Goal: Navigation & Orientation: Understand site structure

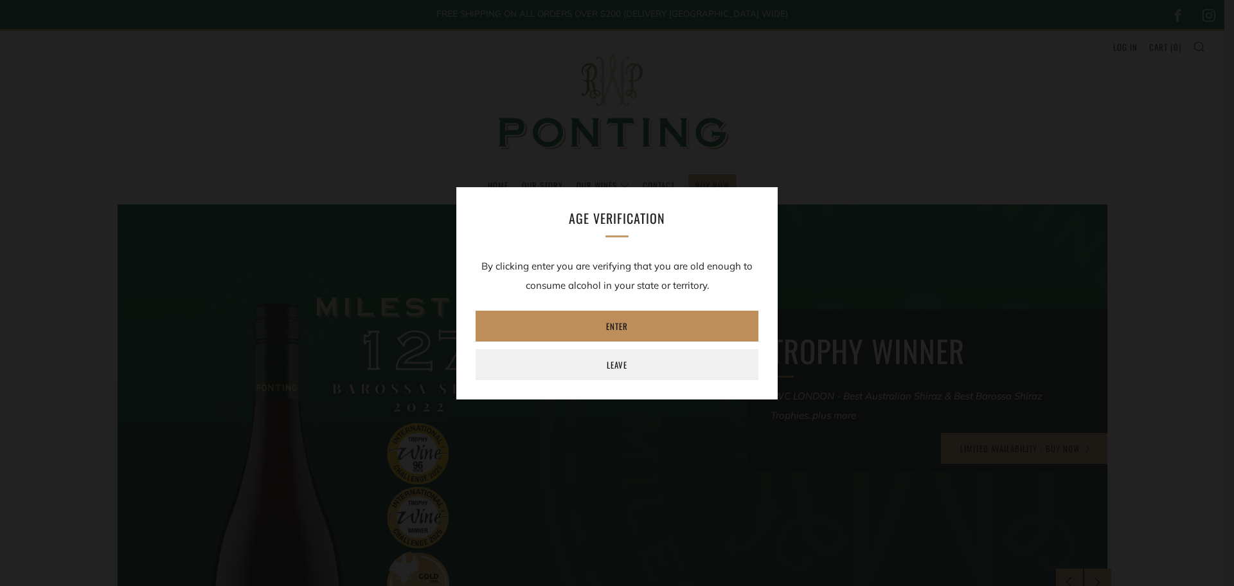
click at [635, 336] on link "Enter" at bounding box center [617, 325] width 283 height 31
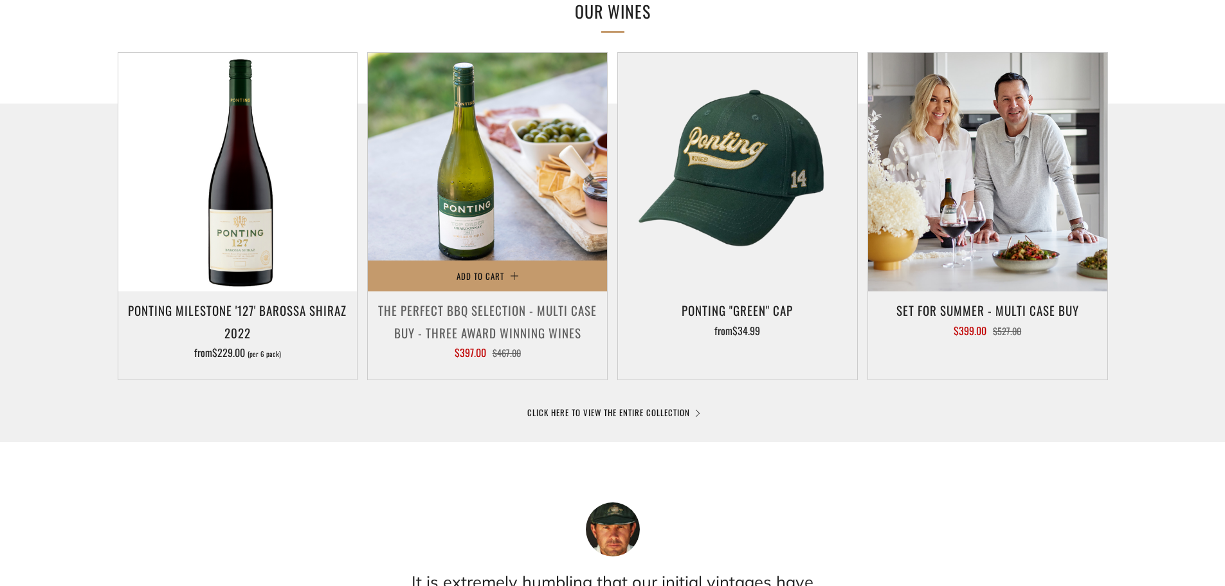
scroll to position [643, 0]
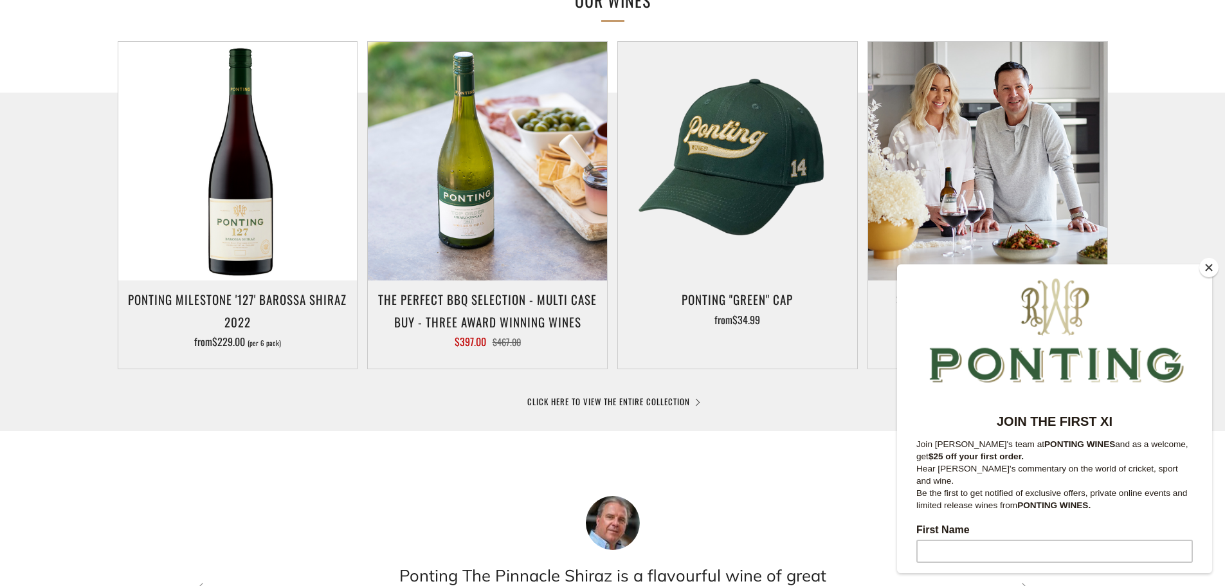
click at [1210, 269] on button "Close" at bounding box center [1208, 267] width 19 height 19
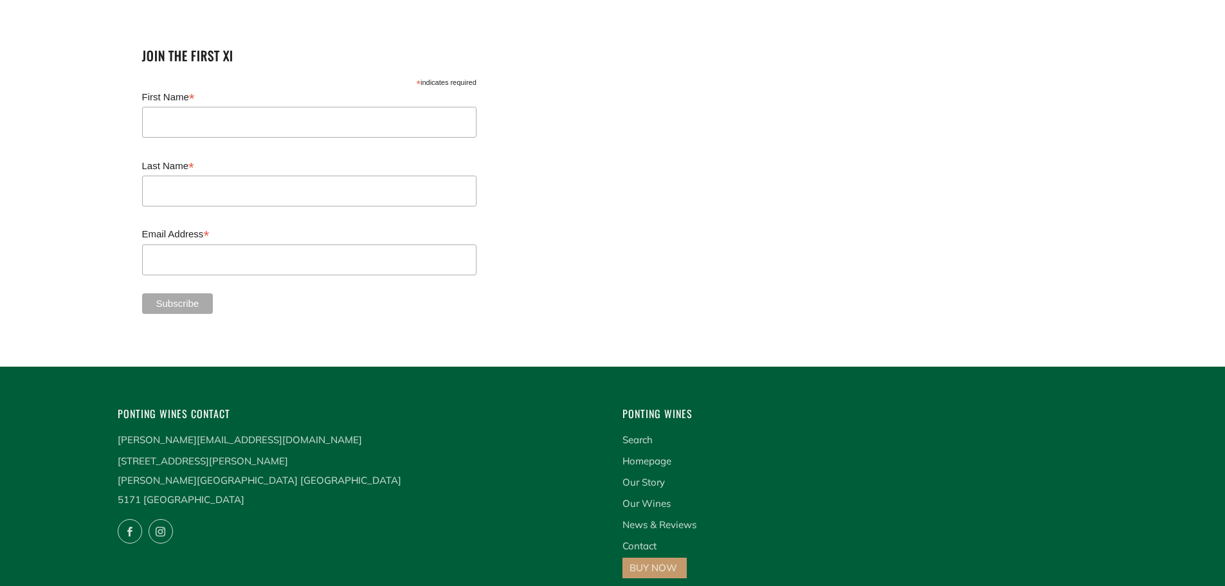
scroll to position [3388, 0]
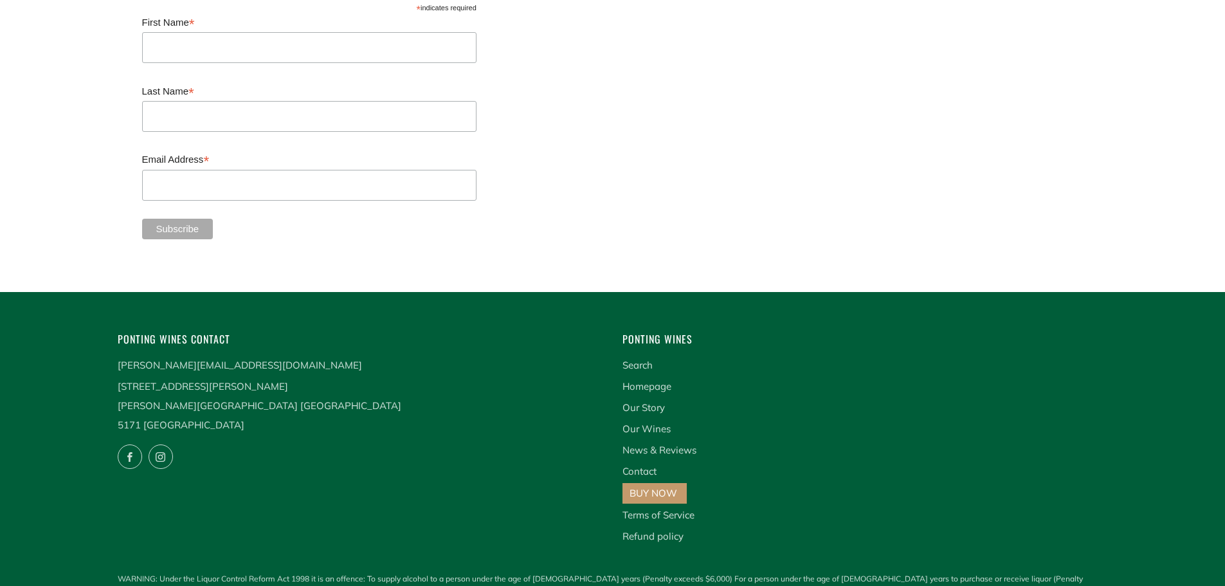
click at [641, 487] on link "BUY NOW" at bounding box center [653, 493] width 48 height 12
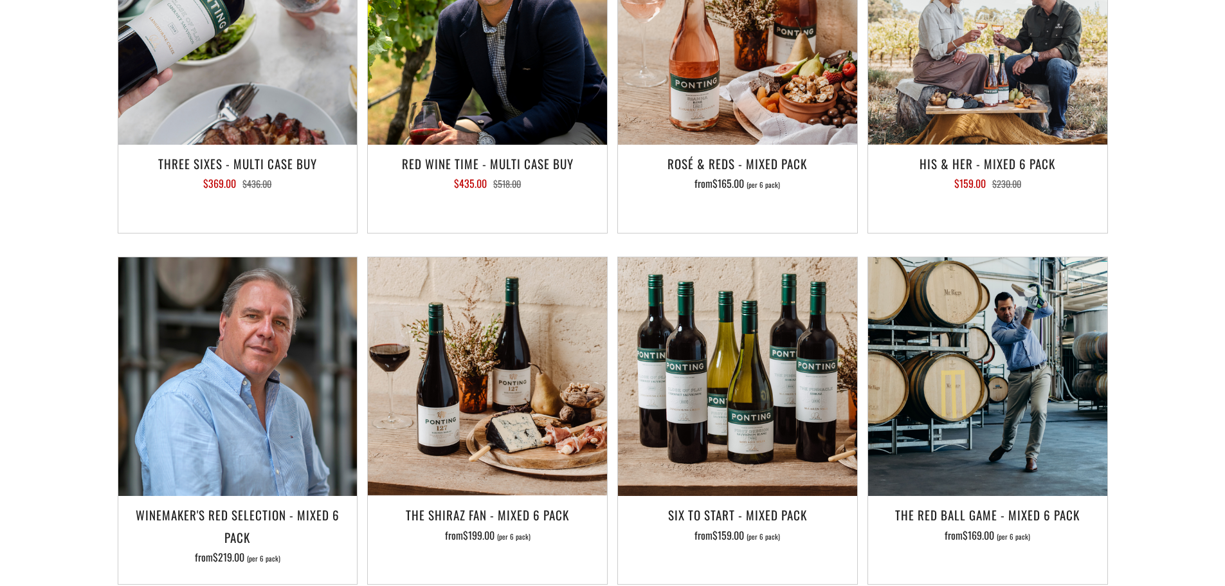
scroll to position [1993, 0]
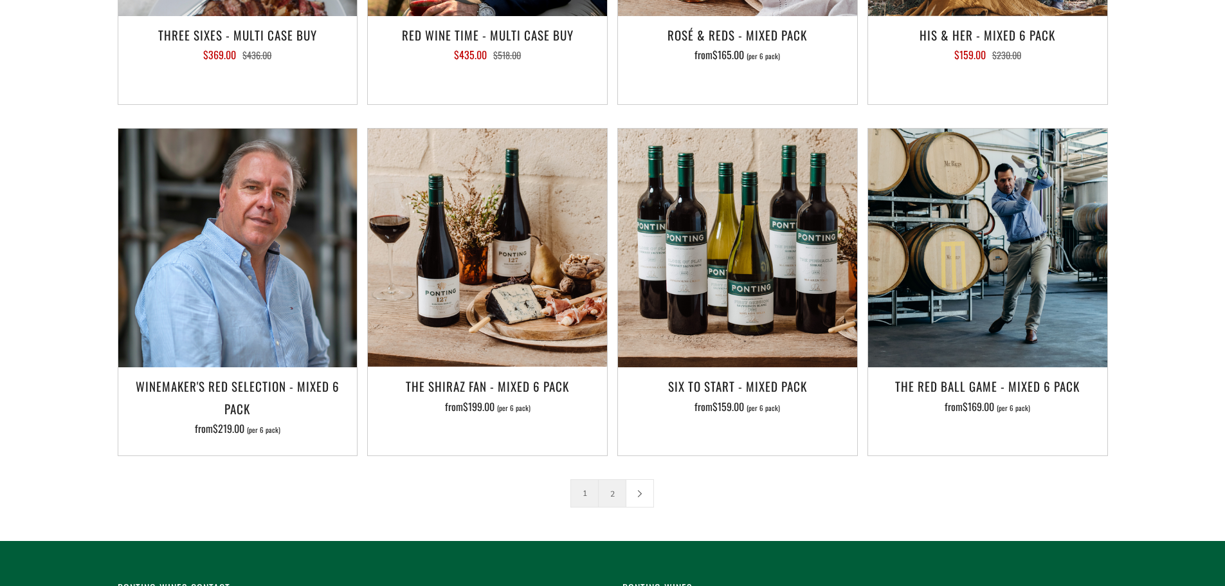
click at [607, 480] on link "2" at bounding box center [611, 493] width 27 height 27
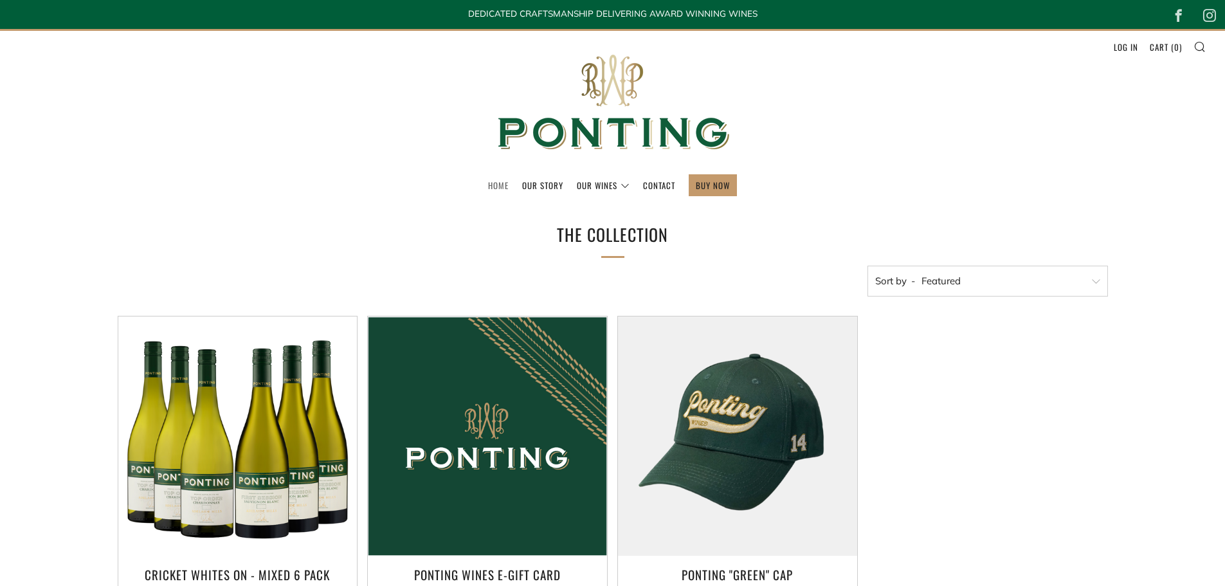
click at [490, 181] on link "Home" at bounding box center [498, 185] width 21 height 21
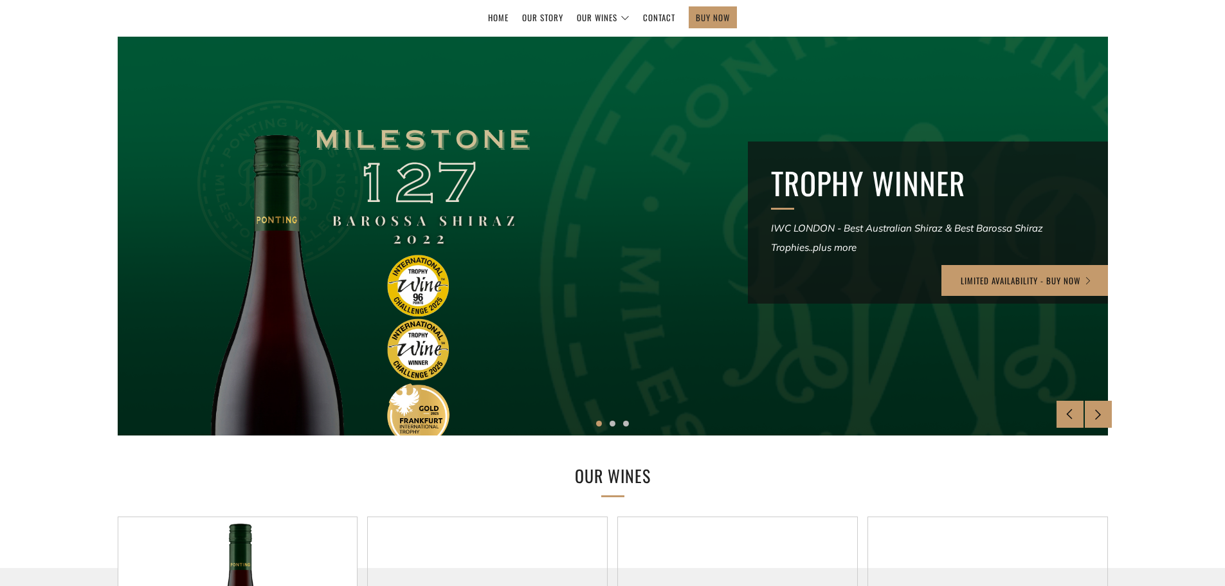
scroll to position [193, 0]
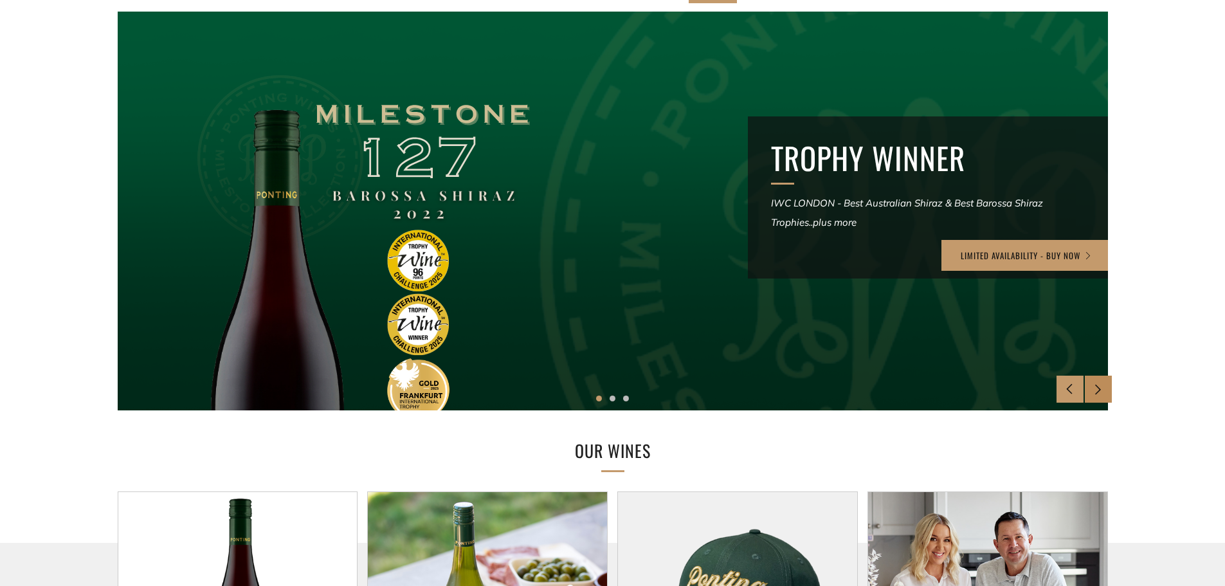
click at [1099, 393] on icon at bounding box center [1097, 388] width 11 height 11
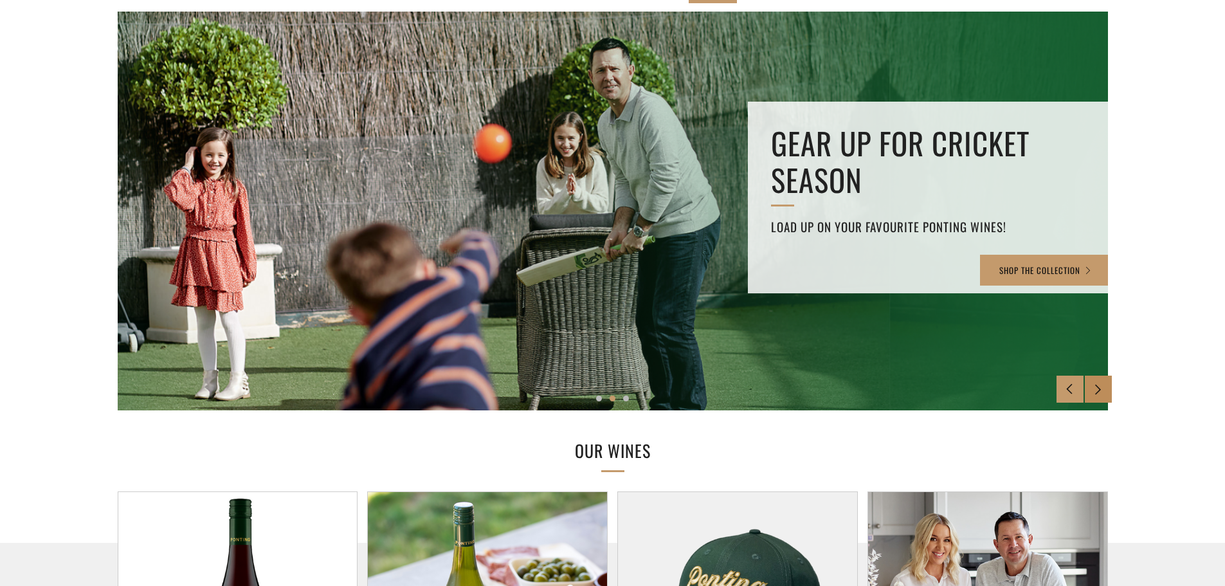
click at [1099, 393] on icon at bounding box center [1097, 388] width 11 height 11
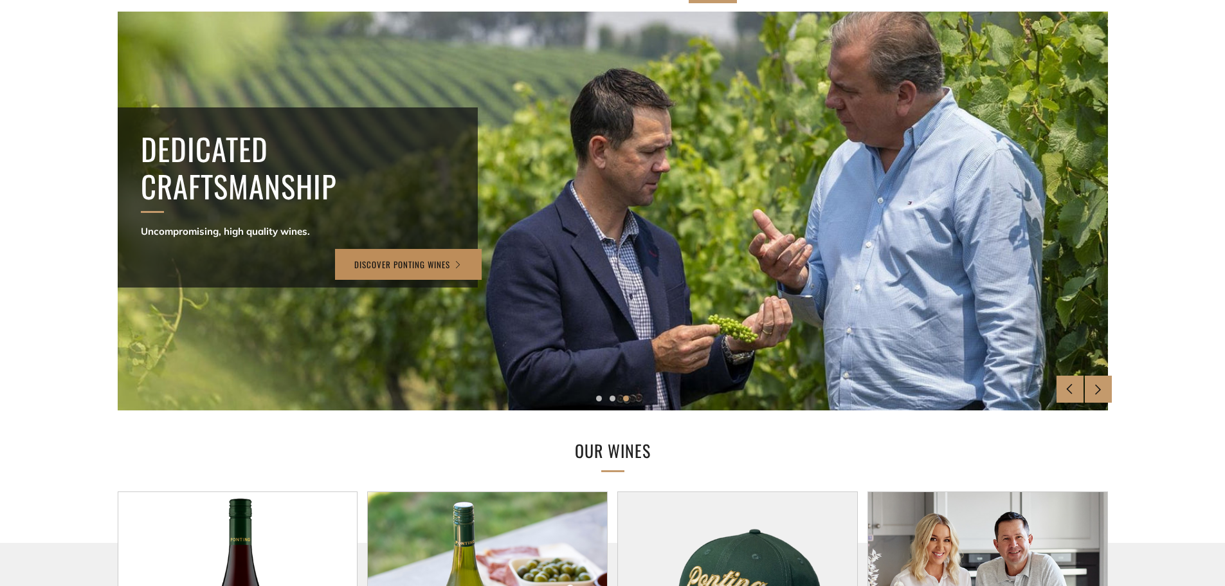
click at [406, 261] on link "Discover Ponting Wines" at bounding box center [408, 264] width 147 height 31
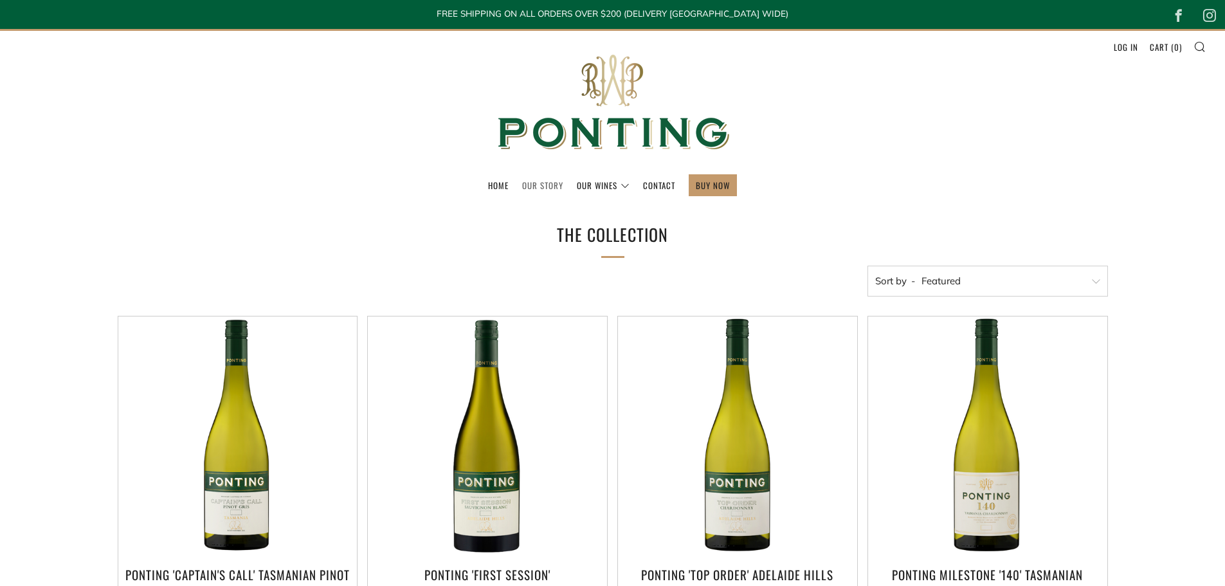
click at [552, 183] on link "Our Story" at bounding box center [542, 185] width 41 height 21
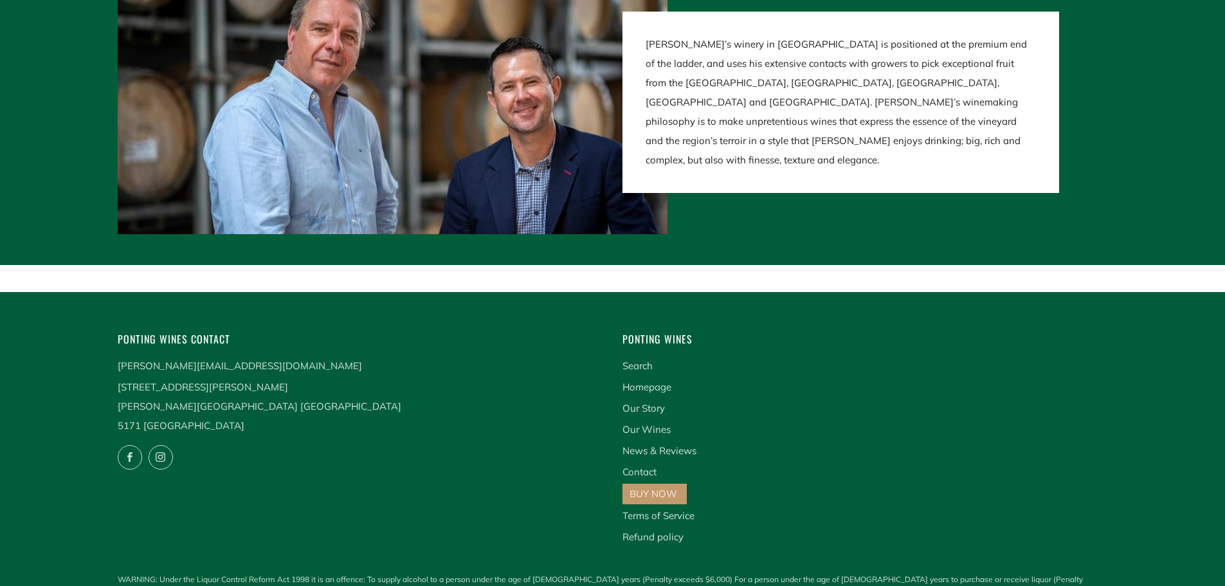
scroll to position [2700, 0]
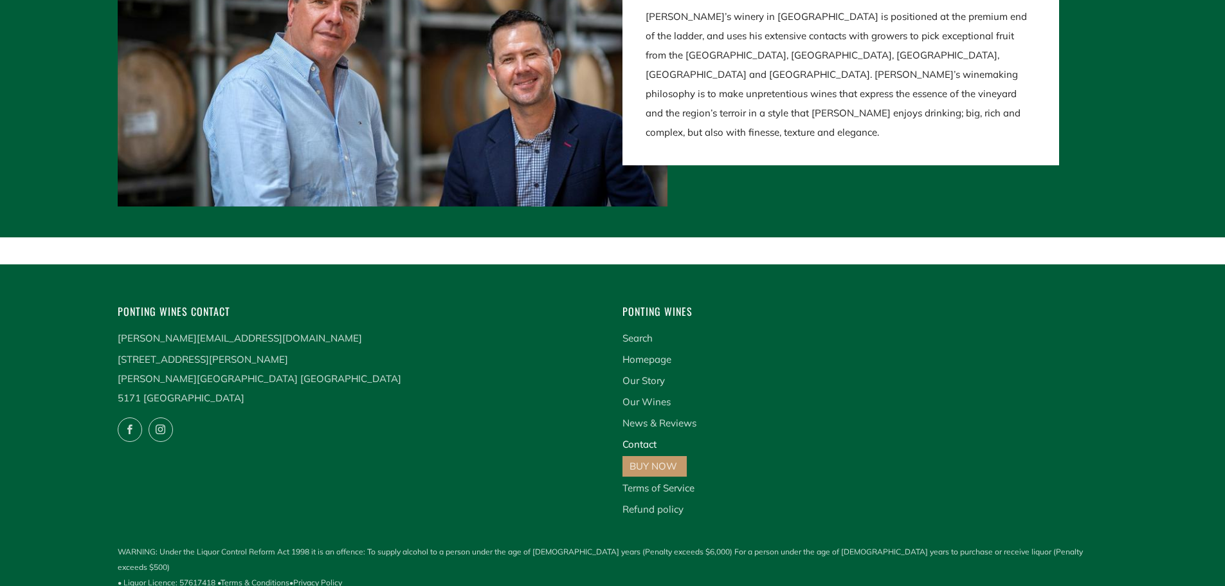
click at [638, 442] on link "Contact" at bounding box center [639, 444] width 34 height 12
